Goal: Task Accomplishment & Management: Use online tool/utility

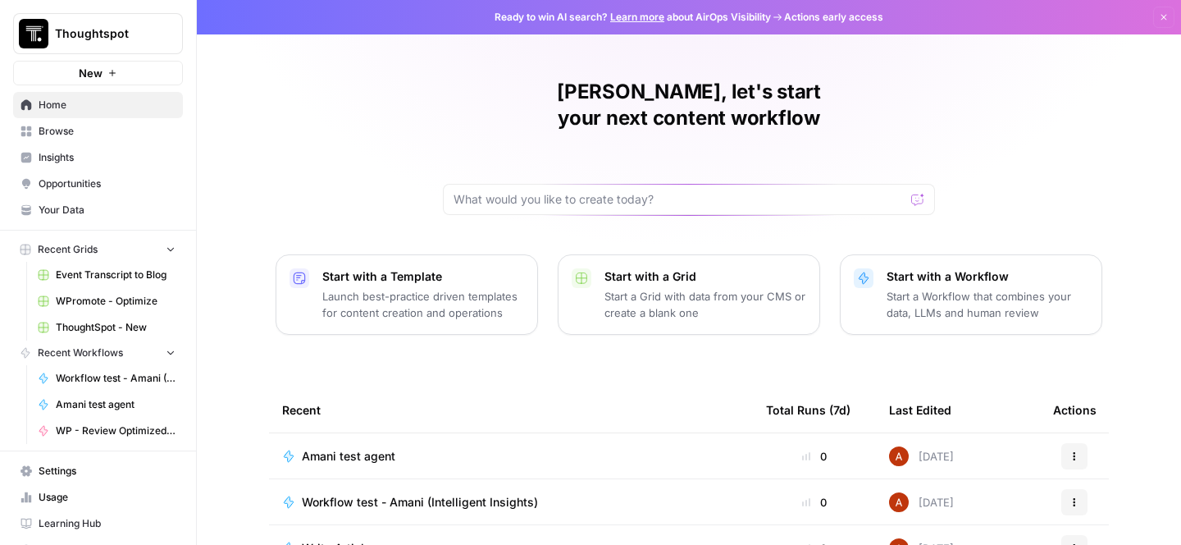
click at [124, 293] on link "WPromote - Optimize" at bounding box center [106, 301] width 153 height 26
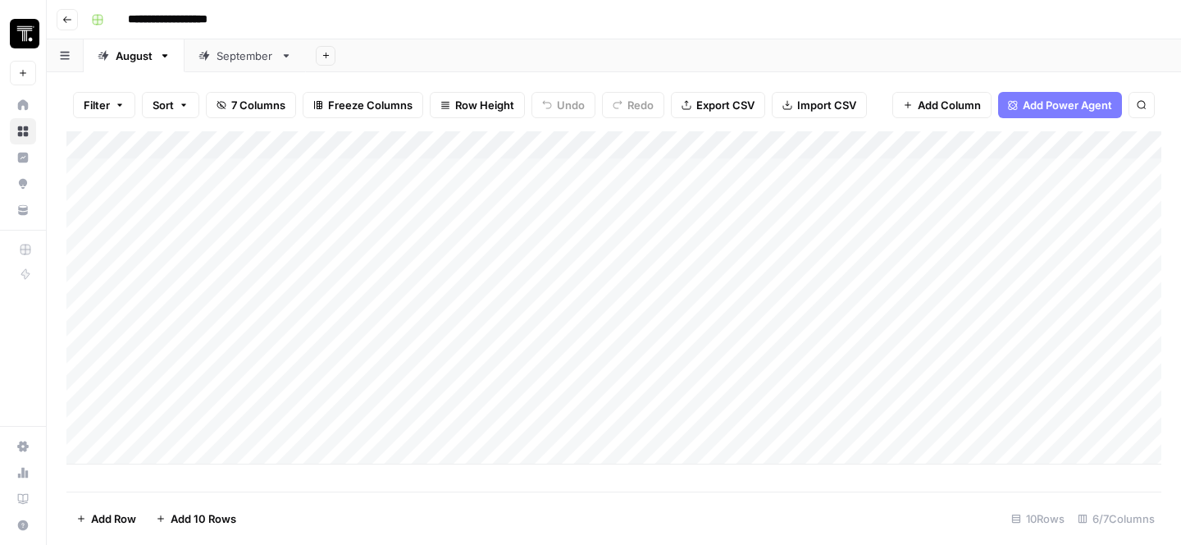
click at [176, 447] on div "Add Column" at bounding box center [613, 297] width 1095 height 333
click at [190, 450] on textarea at bounding box center [254, 452] width 263 height 23
type textarea "**********"
click at [561, 457] on div "Add Column" at bounding box center [613, 311] width 1095 height 360
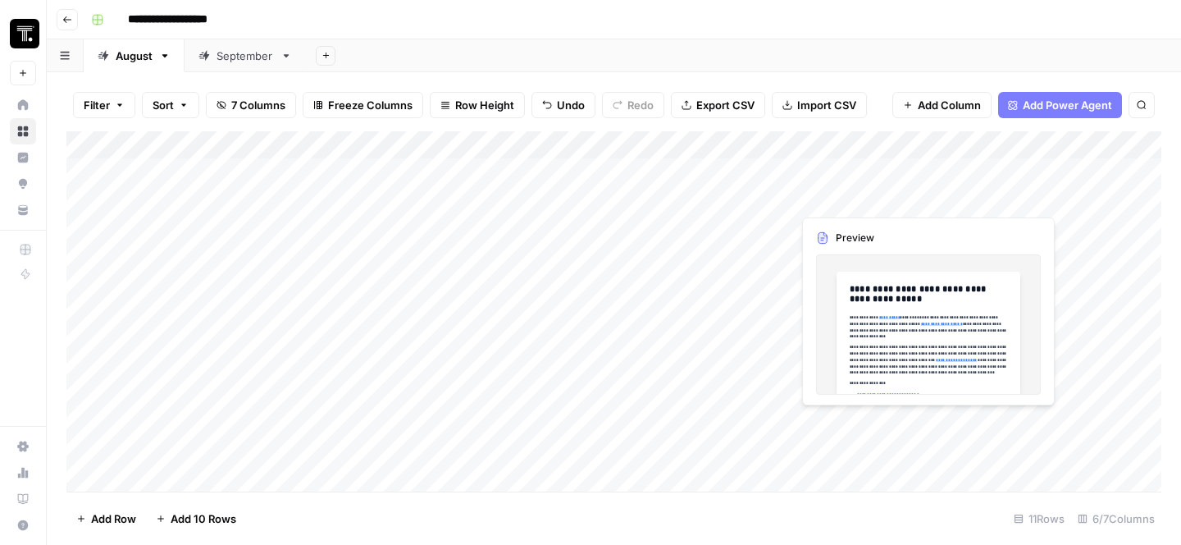
click at [877, 450] on div "Add Column" at bounding box center [613, 311] width 1095 height 360
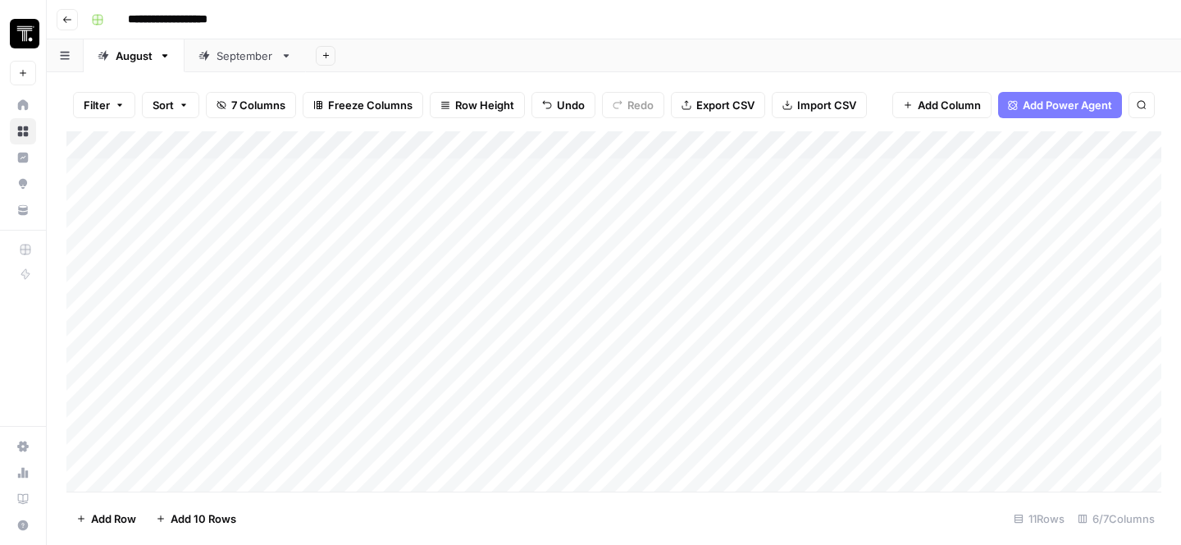
click at [1012, 455] on div "Add Column" at bounding box center [613, 311] width 1095 height 360
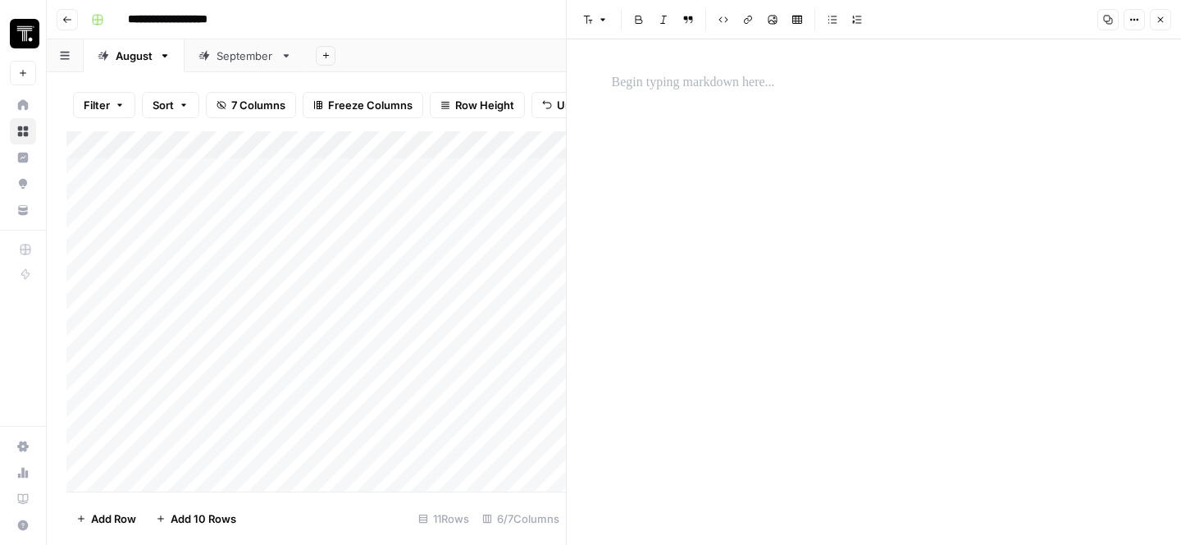
click at [888, 96] on div at bounding box center [874, 83] width 545 height 34
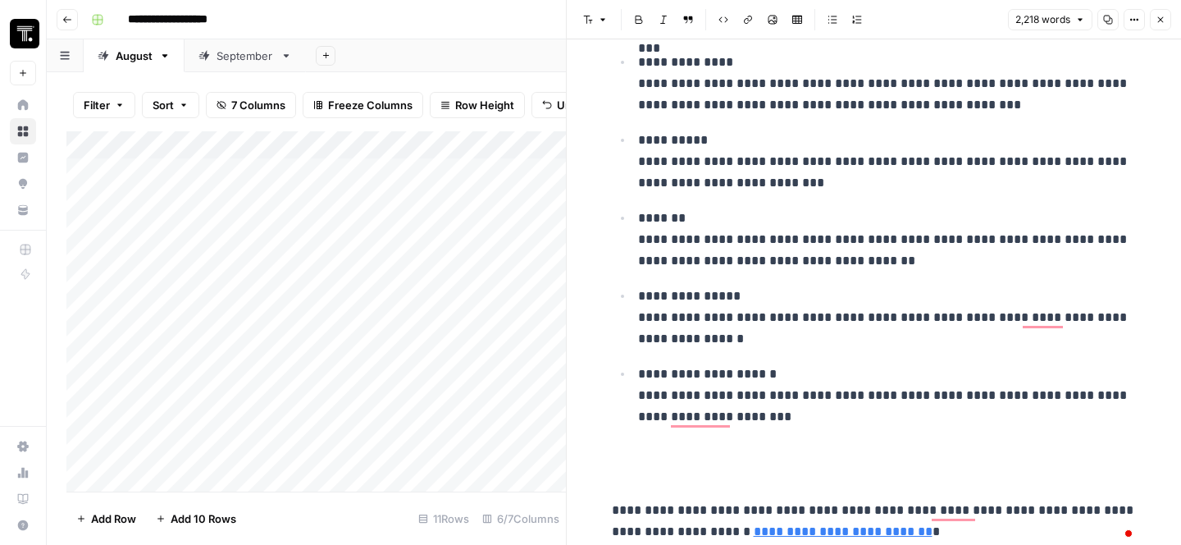
scroll to position [7850, 0]
click at [1161, 21] on icon "button" at bounding box center [1161, 20] width 10 height 10
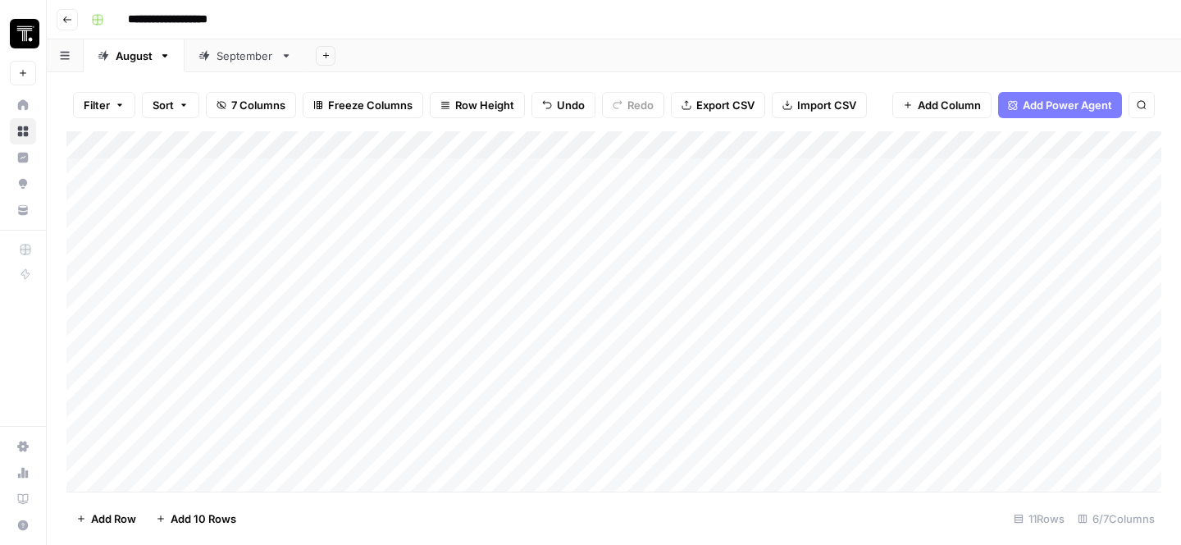
click at [620, 446] on div "Add Column" at bounding box center [613, 311] width 1095 height 360
click at [392, 455] on div "Add Column" at bounding box center [613, 311] width 1095 height 360
click at [392, 455] on input at bounding box center [412, 455] width 263 height 20
type input "**********"
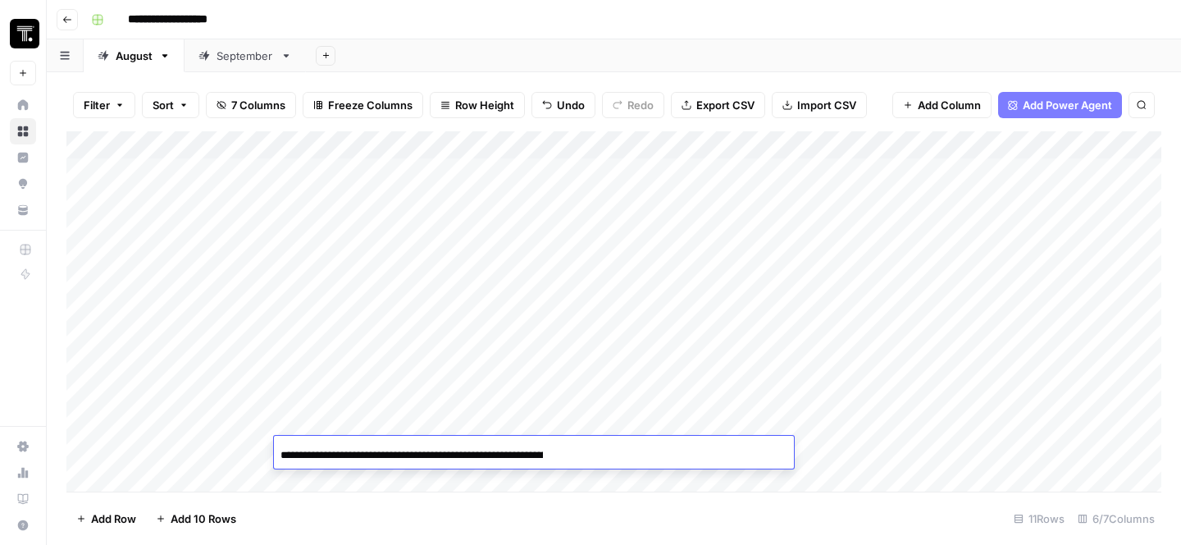
scroll to position [0, 139]
click at [471, 506] on footer "Add Row Add 10 Rows 11 Rows 6/7 Columns" at bounding box center [613, 517] width 1095 height 53
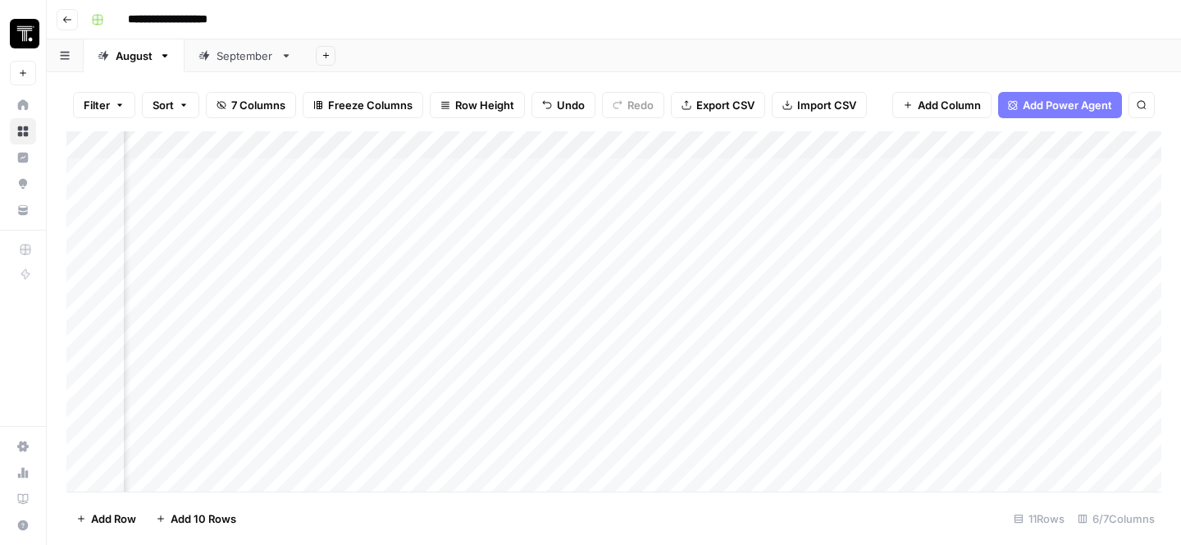
scroll to position [0, 277]
click at [767, 450] on div "Add Column" at bounding box center [613, 311] width 1095 height 360
click at [960, 363] on div "Add Column" at bounding box center [613, 311] width 1095 height 360
click at [964, 372] on div "Add Column" at bounding box center [613, 311] width 1095 height 360
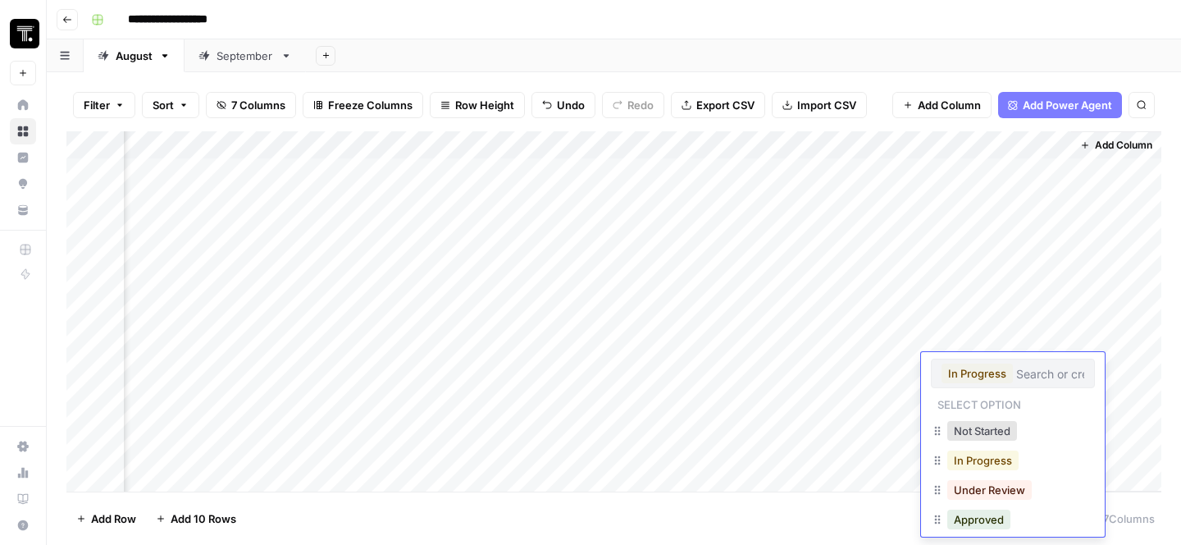
scroll to position [71, 0]
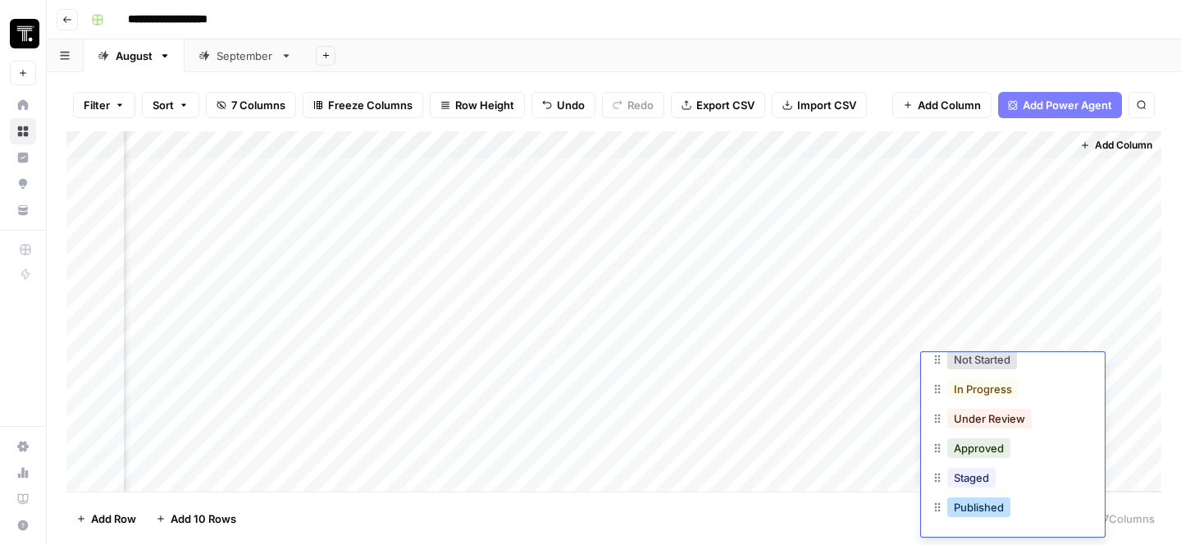
click at [976, 506] on button "Published" at bounding box center [979, 507] width 63 height 20
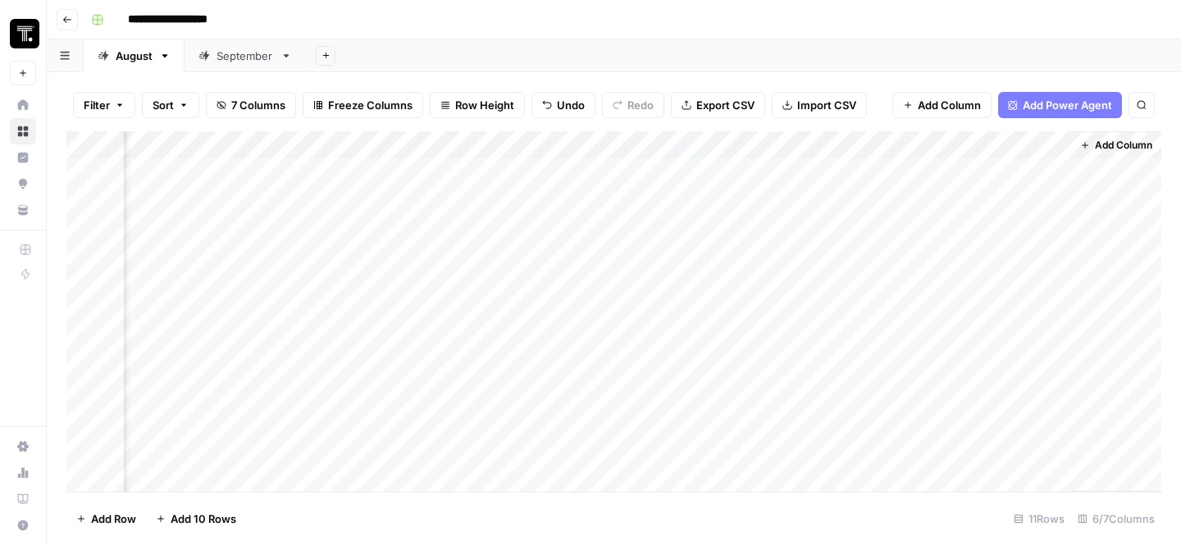
click at [972, 396] on div "Add Column" at bounding box center [613, 311] width 1095 height 360
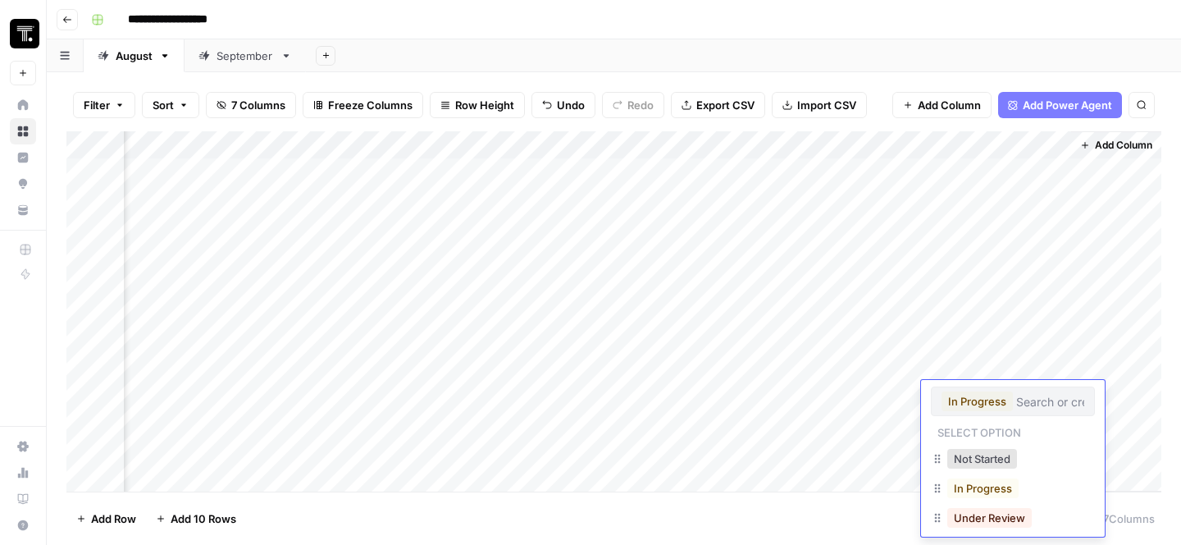
scroll to position [99, 0]
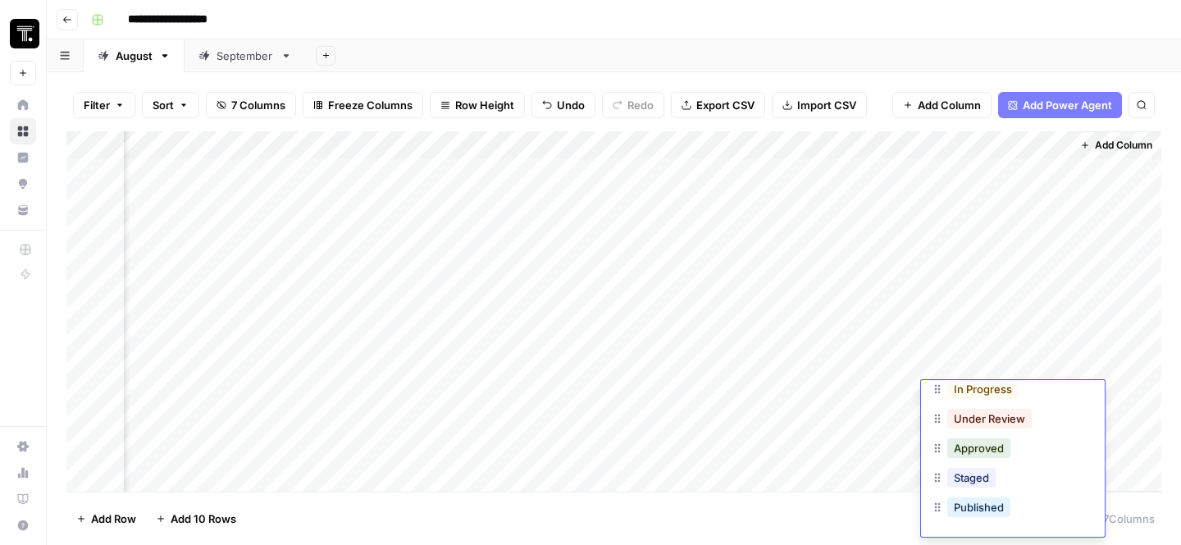
click at [974, 519] on div "Published" at bounding box center [1013, 509] width 164 height 30
click at [976, 514] on button "Published" at bounding box center [979, 507] width 63 height 20
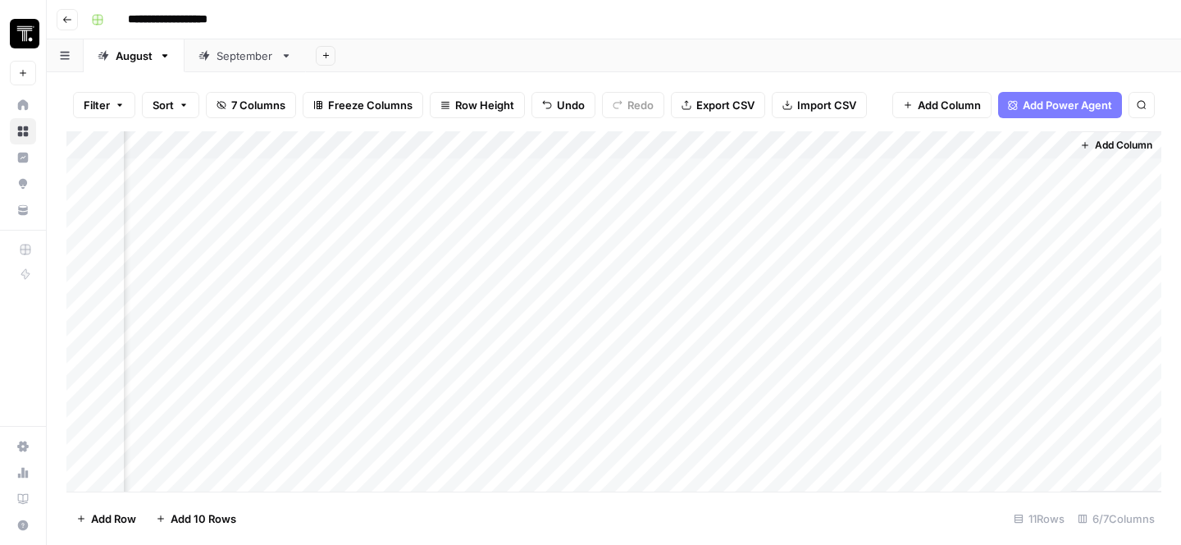
click at [923, 36] on header "**********" at bounding box center [614, 19] width 1135 height 39
click at [1003, 474] on div "Add Column" at bounding box center [613, 311] width 1095 height 360
click at [1010, 445] on div "Add Column" at bounding box center [613, 311] width 1095 height 360
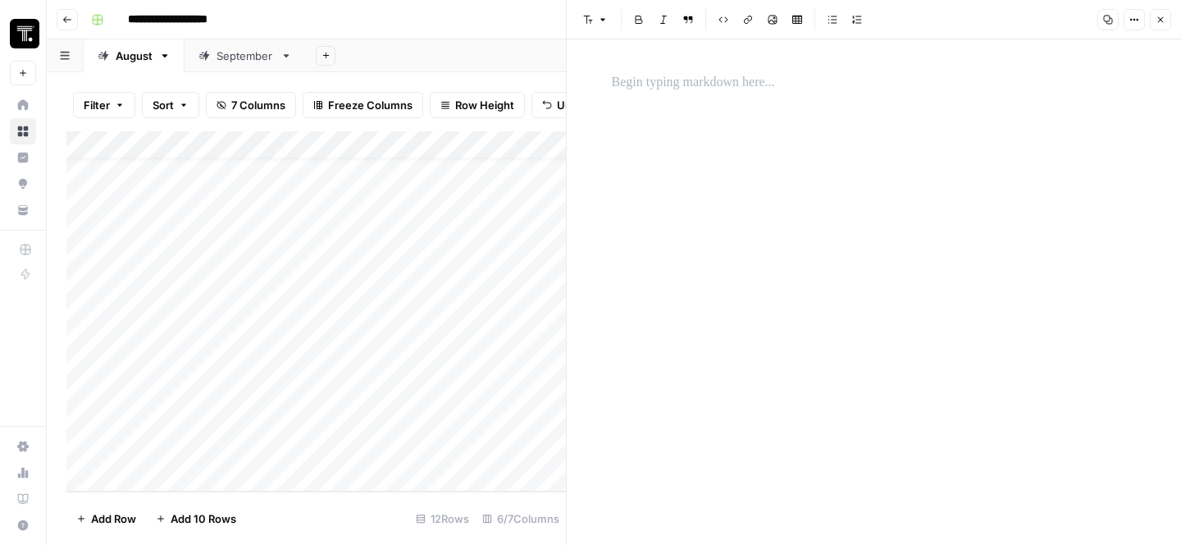
click at [866, 137] on div at bounding box center [874, 291] width 545 height 505
click at [736, 88] on p at bounding box center [874, 82] width 525 height 21
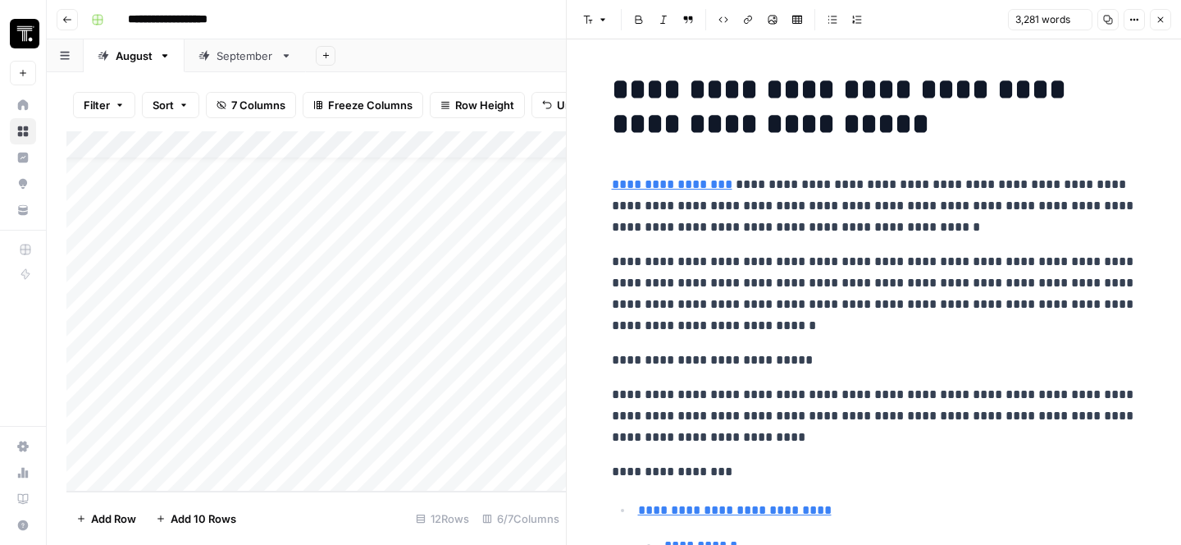
scroll to position [12661, 0]
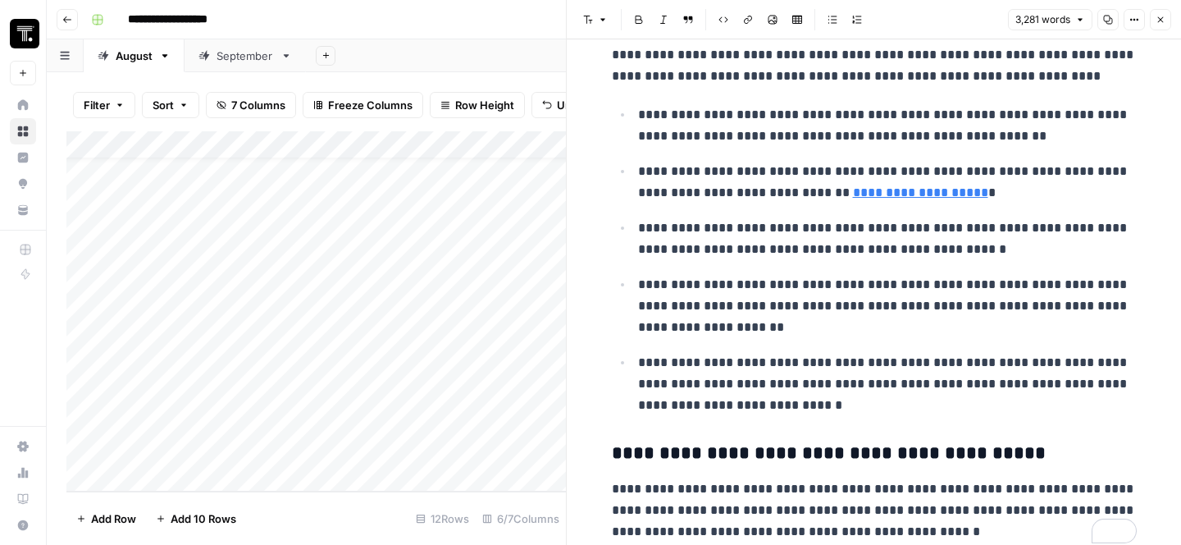
click at [1165, 20] on span "Close" at bounding box center [1165, 20] width 1 height 1
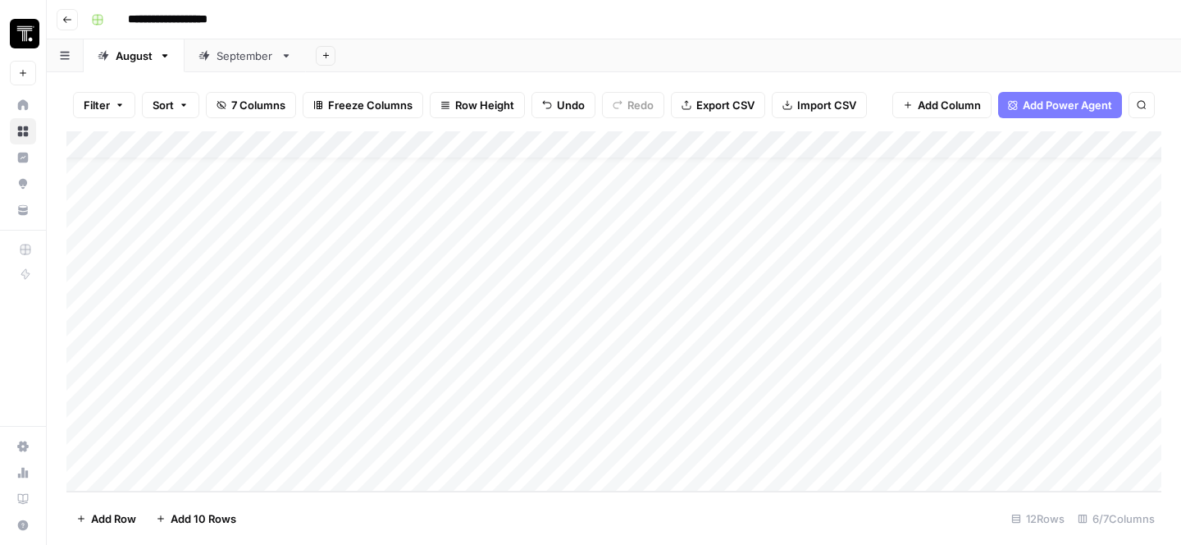
click at [549, 447] on div "Add Column" at bounding box center [613, 311] width 1095 height 360
type input "**********"
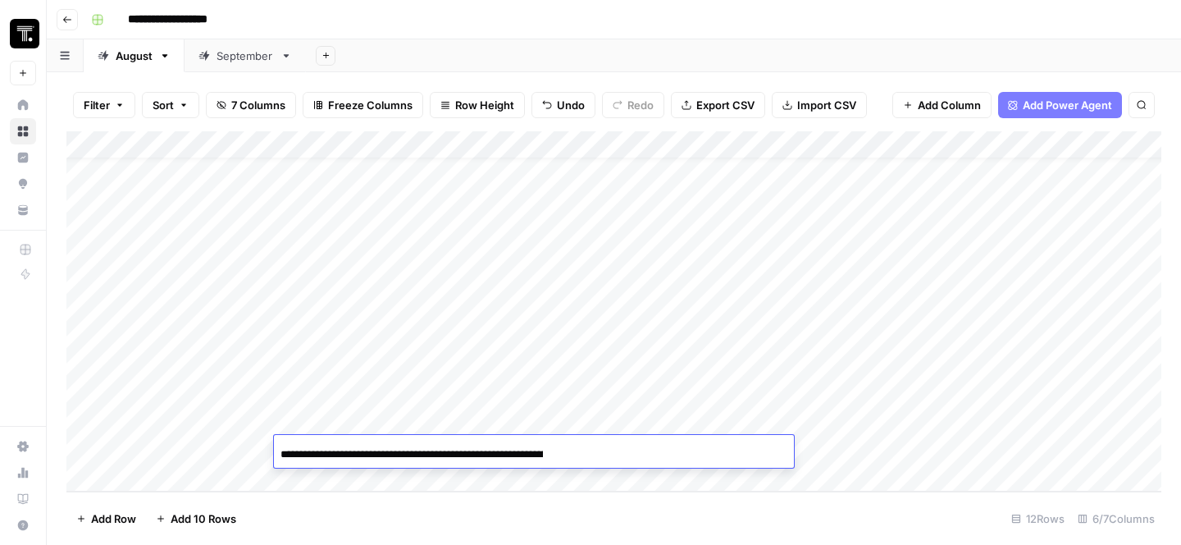
scroll to position [0, 176]
click at [219, 449] on div "Add Column" at bounding box center [613, 311] width 1095 height 360
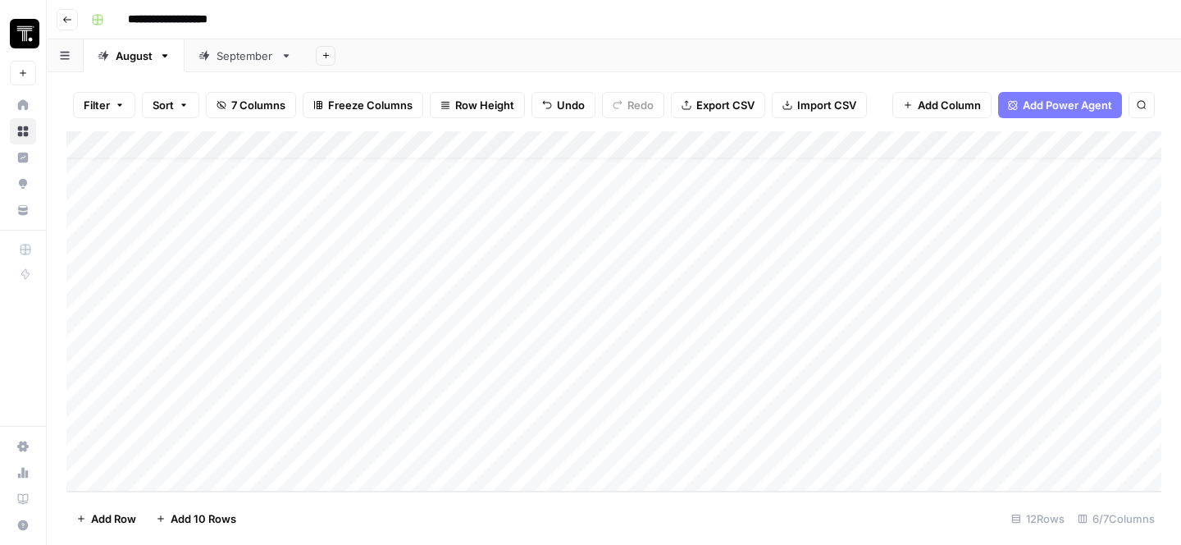
click at [231, 446] on div "Add Column" at bounding box center [613, 311] width 1095 height 360
type textarea "**********"
click at [562, 16] on div "**********" at bounding box center [624, 20] width 1080 height 26
click at [1042, 451] on div "Add Column" at bounding box center [613, 311] width 1095 height 360
